Goal: Task Accomplishment & Management: Manage account settings

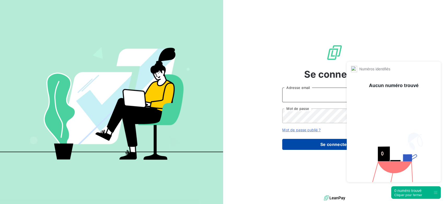
type input "[PERSON_NAME][EMAIL_ADDRESS][DOMAIN_NAME]"
drag, startPoint x: 314, startPoint y: 142, endPoint x: 323, endPoint y: 141, distance: 8.7
click at [314, 142] on button "Se connecter" at bounding box center [334, 144] width 104 height 11
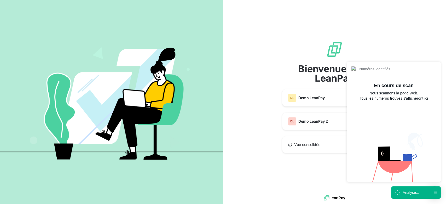
click at [406, 188] on div "Analyse..." at bounding box center [416, 192] width 50 height 13
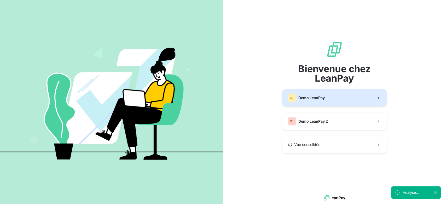
click at [323, 102] on button "DL Demo LeanPay" at bounding box center [334, 97] width 104 height 17
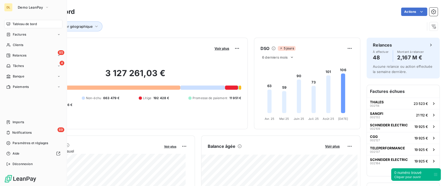
click at [11, 6] on div "DL" at bounding box center [8, 7] width 8 height 8
click at [29, 165] on span "Déconnexion" at bounding box center [23, 163] width 20 height 5
